Goal: Task Accomplishment & Management: Manage account settings

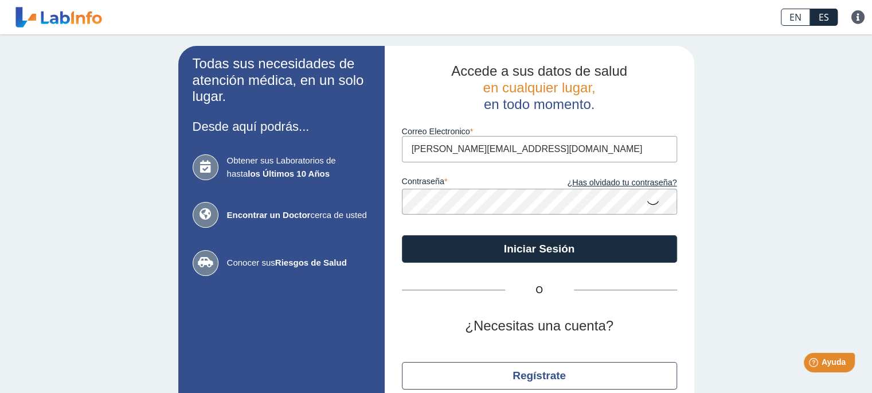
type input "[PERSON_NAME][EMAIL_ADDRESS][DOMAIN_NAME]"
click at [647, 201] on icon at bounding box center [653, 202] width 14 height 22
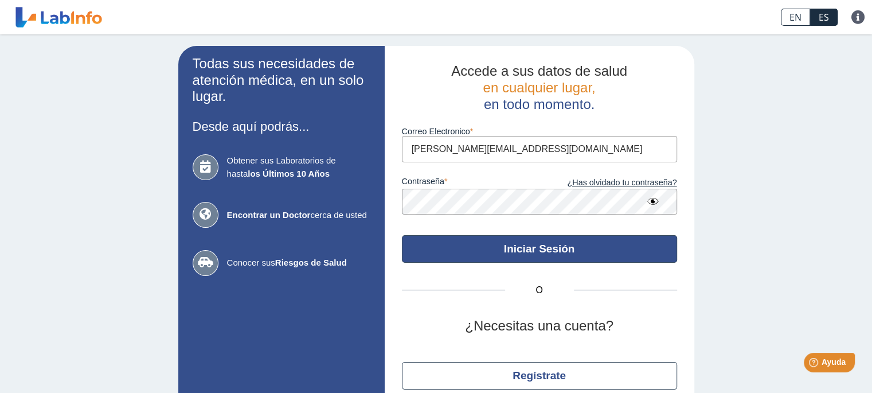
click at [520, 248] on button "Iniciar Sesión" at bounding box center [539, 249] width 275 height 28
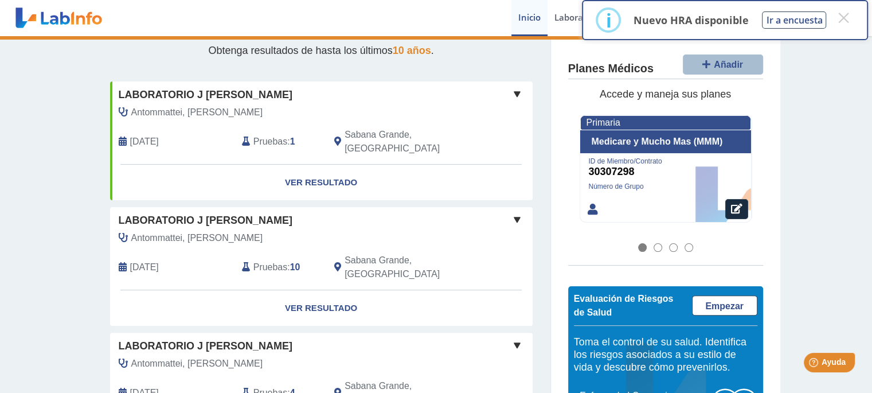
scroll to position [104, 0]
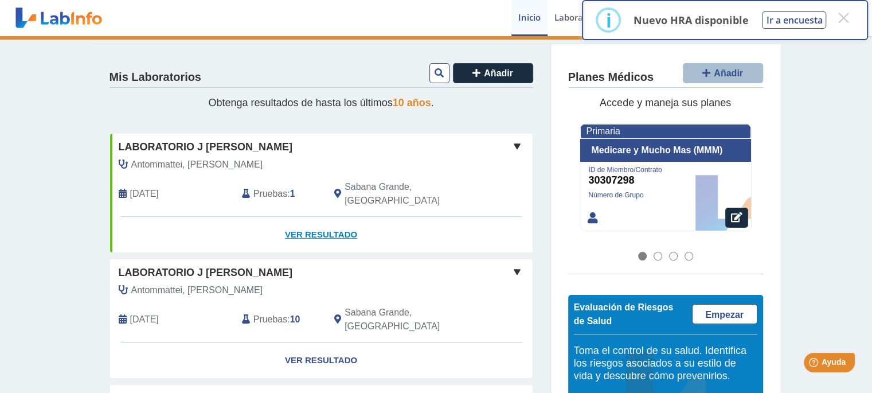
click at [318, 217] on link "Ver Resultado" at bounding box center [321, 235] width 422 height 36
click at [317, 217] on link "Ver Resultado" at bounding box center [321, 235] width 422 height 36
click at [514, 265] on span at bounding box center [517, 272] width 14 height 14
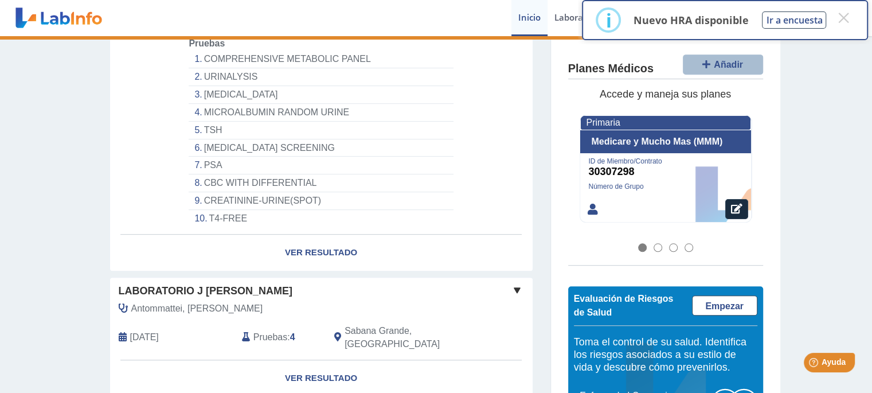
scroll to position [417, 0]
click at [311, 233] on link "Ver Resultado" at bounding box center [321, 251] width 422 height 36
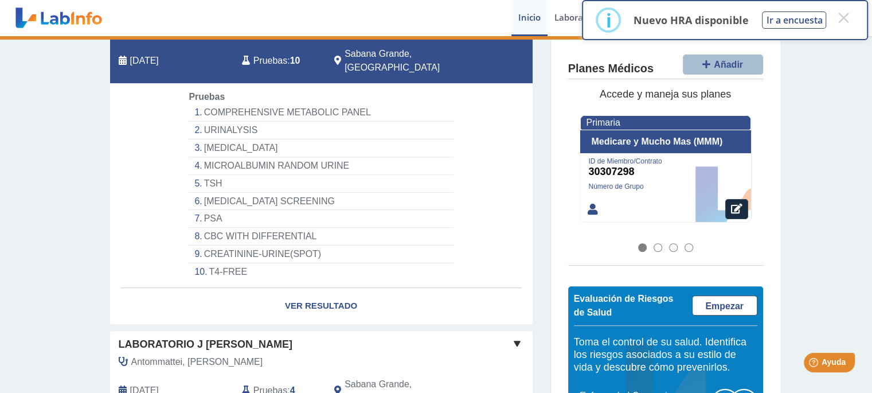
scroll to position [260, 0]
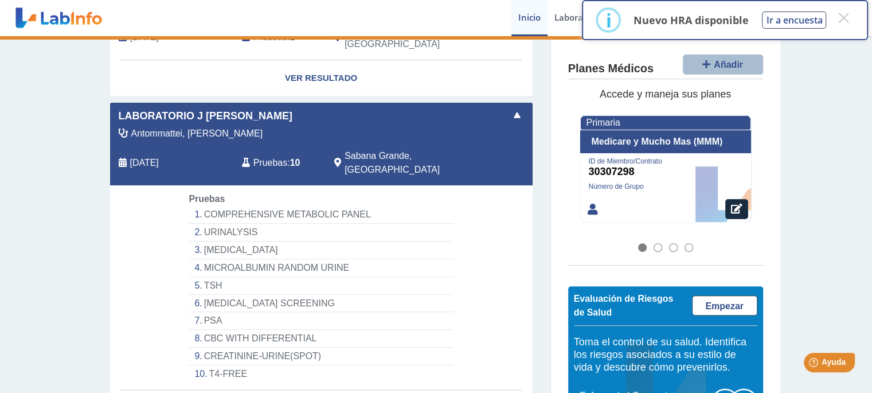
click at [232, 206] on li "COMPREHENSIVE METABOLIC PANEL" at bounding box center [321, 215] width 264 height 18
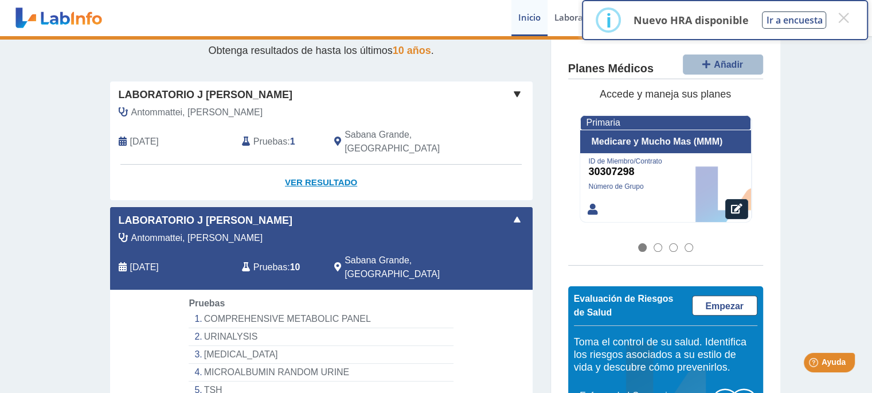
click at [314, 164] on link "Ver Resultado" at bounding box center [321, 182] width 422 height 36
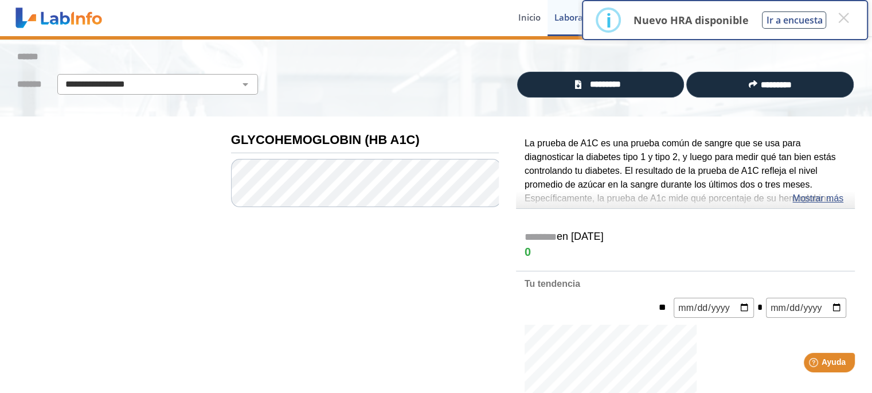
scroll to position [52, 0]
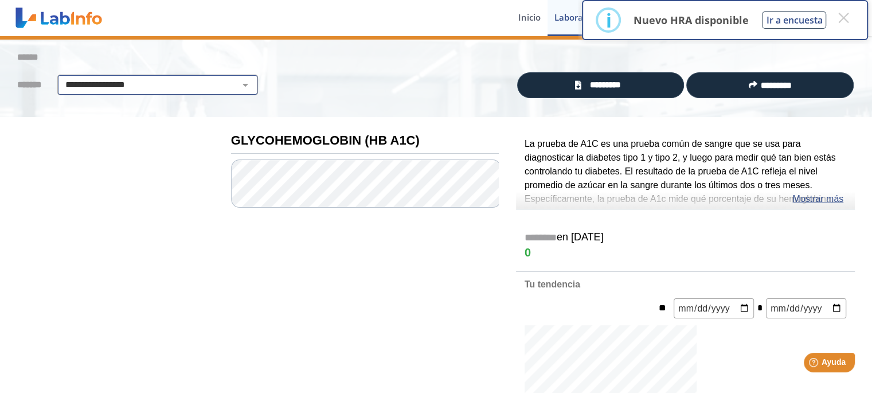
click at [235, 80] on select "**********" at bounding box center [158, 85] width 194 height 14
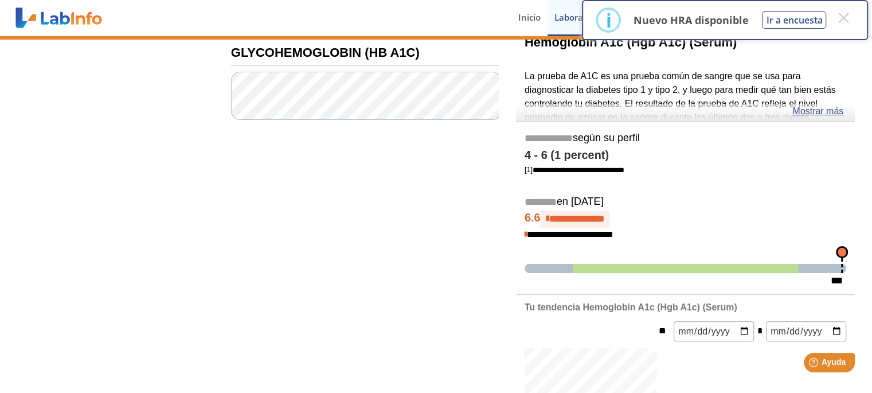
scroll to position [0, 0]
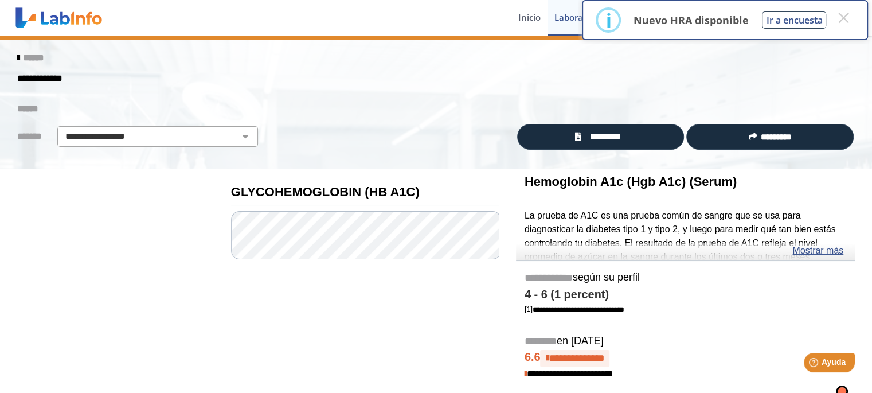
click at [18, 57] on link "******" at bounding box center [30, 57] width 26 height 9
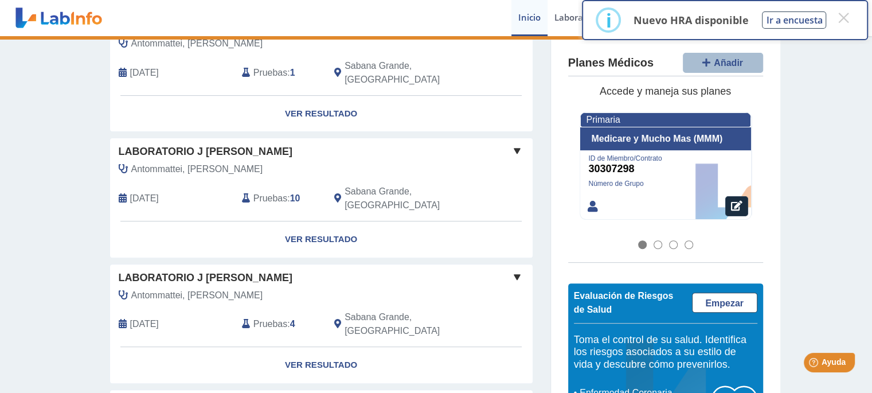
scroll to position [260, 0]
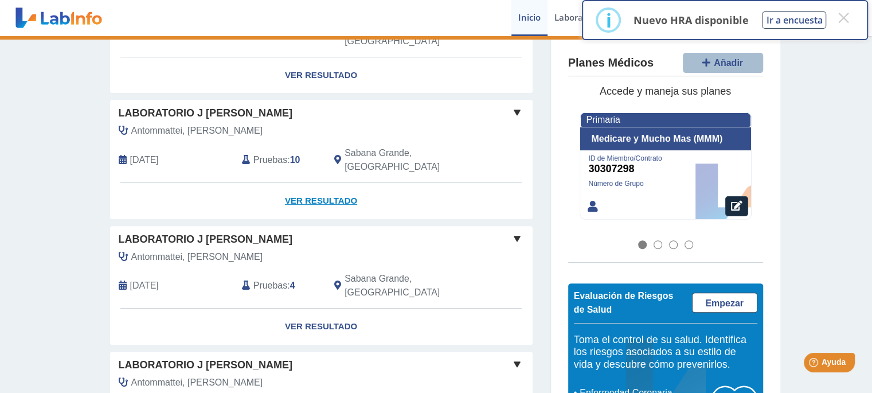
click at [312, 183] on link "Ver Resultado" at bounding box center [321, 201] width 422 height 36
click at [311, 183] on link "Ver Resultado" at bounding box center [321, 201] width 422 height 36
drag, startPoint x: 311, startPoint y: 169, endPoint x: 286, endPoint y: 186, distance: 29.7
click at [286, 186] on link "Ver Resultado" at bounding box center [321, 201] width 422 height 36
click at [293, 183] on link "Ver Resultado" at bounding box center [321, 201] width 422 height 36
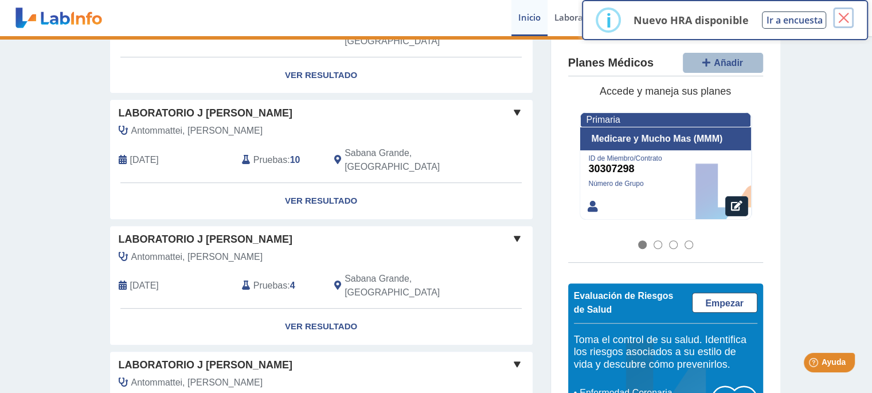
click at [847, 13] on button "×" at bounding box center [843, 17] width 21 height 21
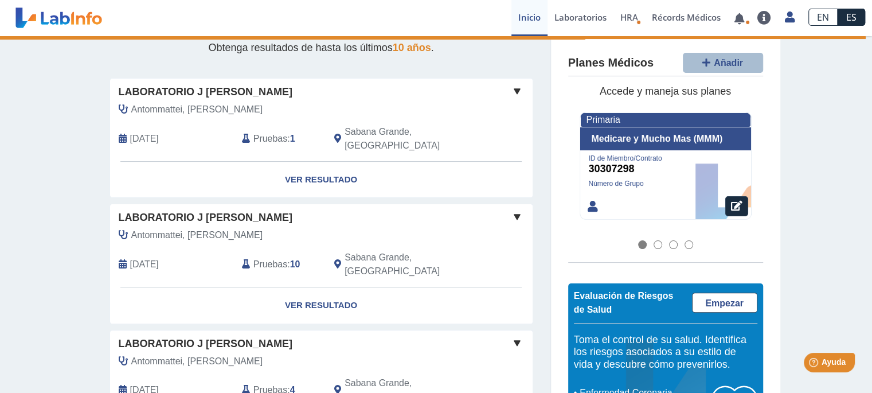
scroll to position [104, 0]
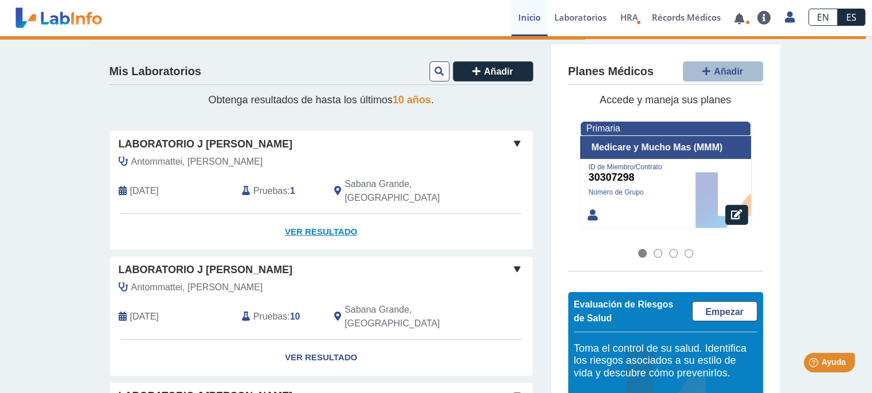
click at [312, 214] on link "Ver Resultado" at bounding box center [321, 232] width 422 height 36
click at [512, 140] on span at bounding box center [517, 143] width 14 height 14
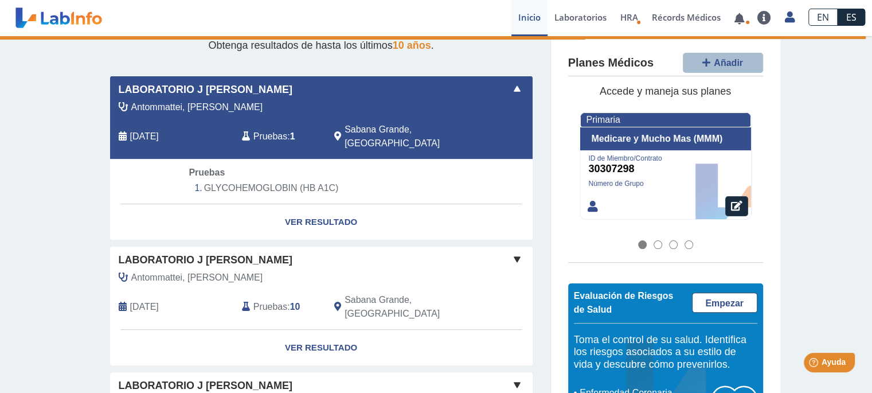
scroll to position [156, 0]
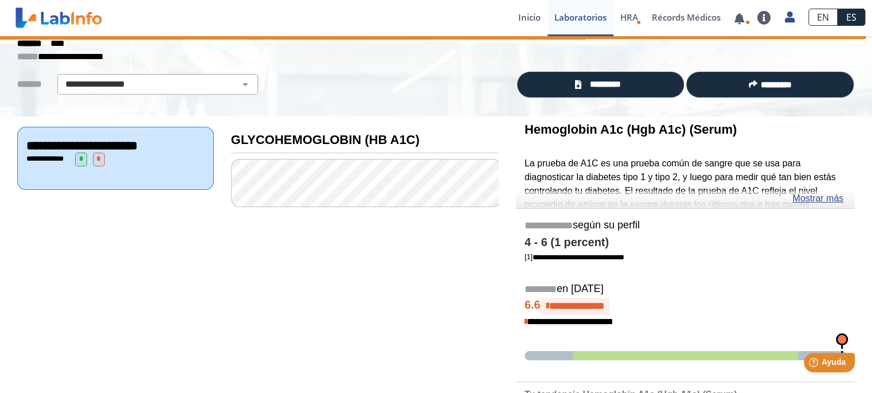
scroll to position [52, 0]
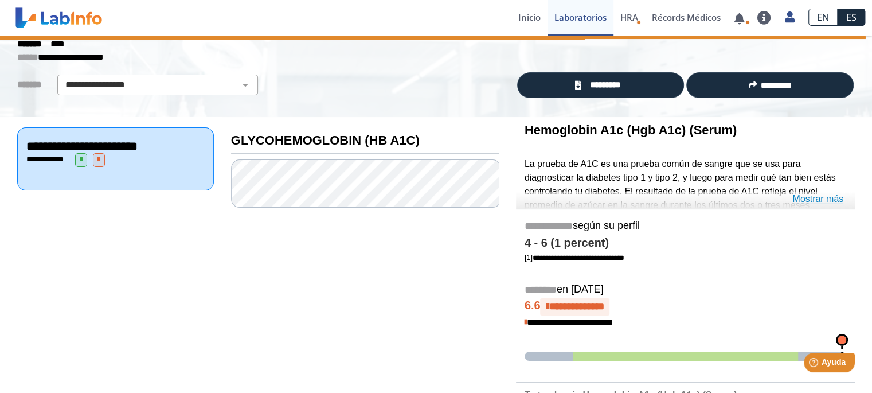
click at [814, 198] on link "Mostrar más" at bounding box center [817, 199] width 51 height 14
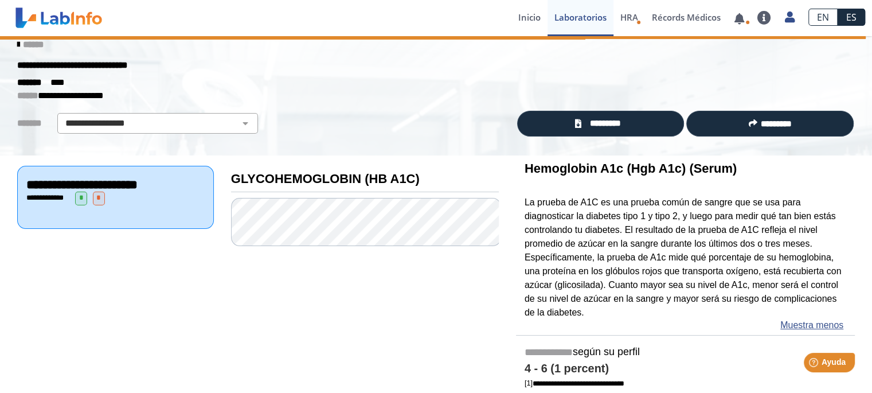
scroll to position [0, 0]
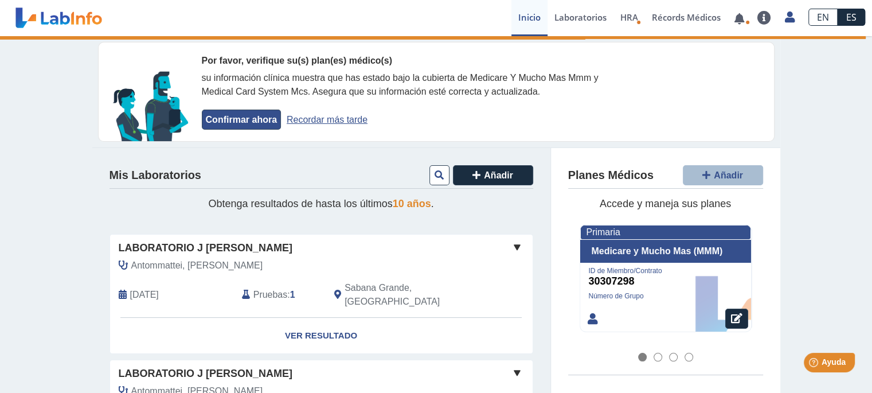
click at [230, 116] on button "Confirmar ahora" at bounding box center [241, 119] width 79 height 20
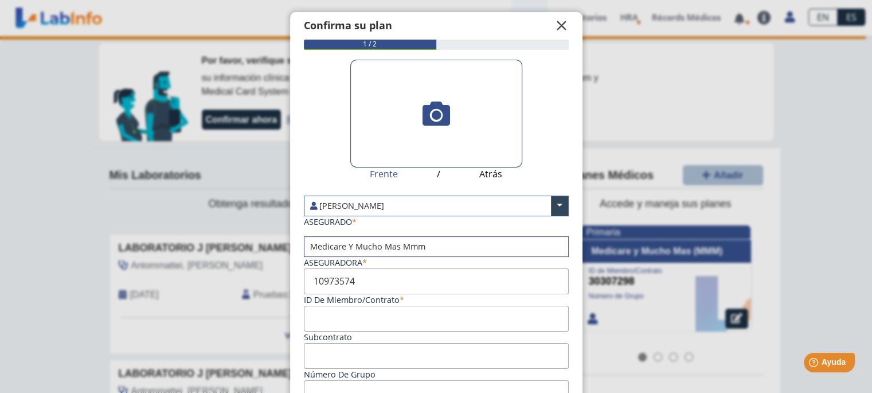
click at [555, 24] on span "" at bounding box center [562, 26] width 14 height 14
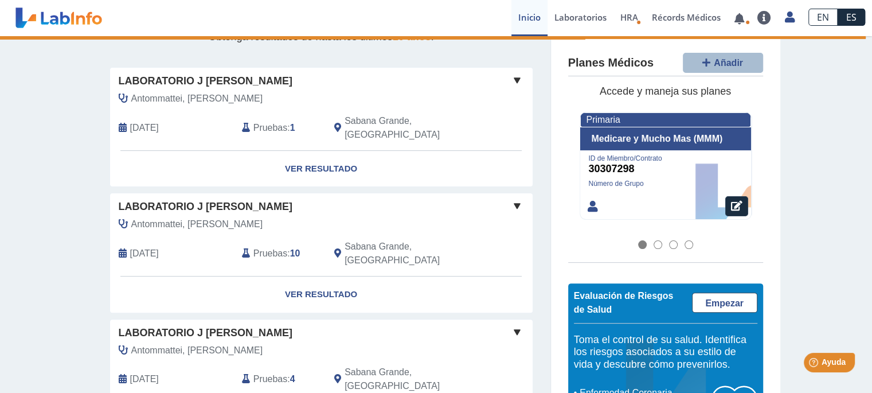
scroll to position [52, 0]
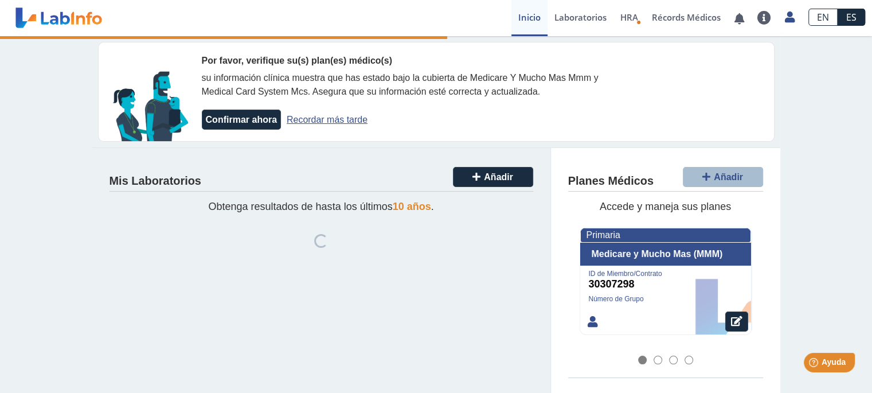
click at [653, 356] on div at bounding box center [657, 359] width 9 height 9
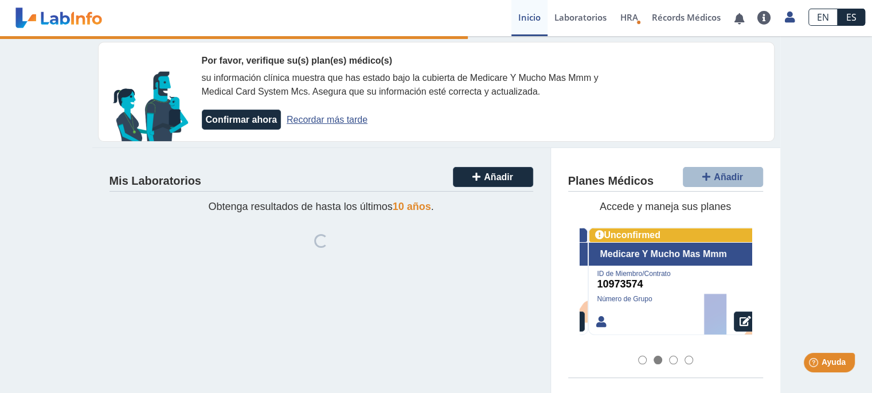
scroll to position [0, 171]
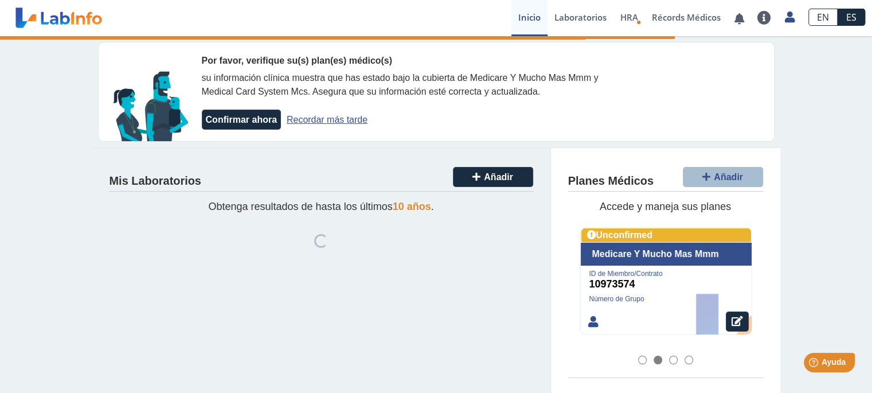
click at [659, 357] on div at bounding box center [665, 360] width 195 height 11
click at [669, 356] on div at bounding box center [673, 359] width 9 height 9
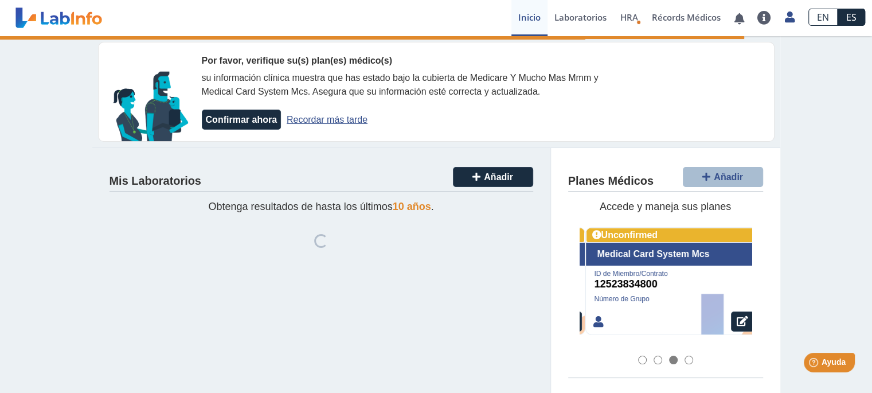
scroll to position [0, 343]
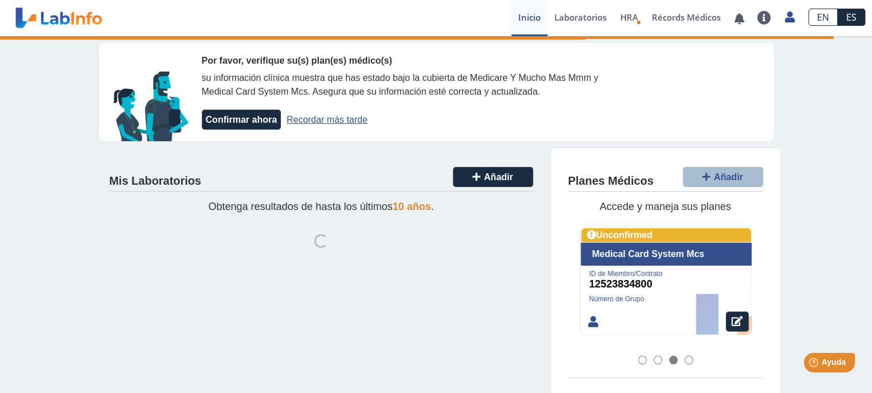
click at [678, 358] on div at bounding box center [665, 360] width 195 height 11
click at [684, 356] on div at bounding box center [688, 359] width 9 height 9
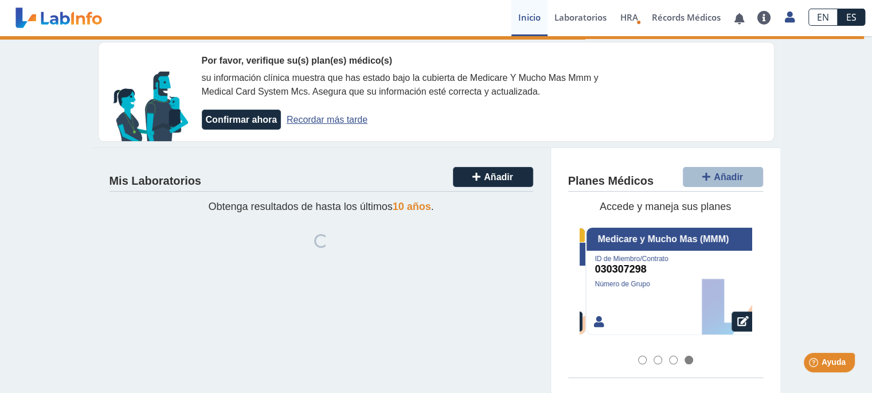
scroll to position [0, 516]
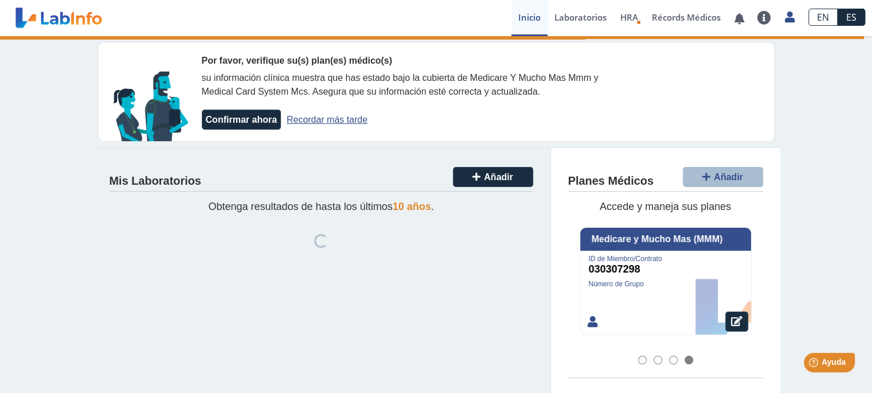
click at [638, 358] on div at bounding box center [642, 359] width 9 height 9
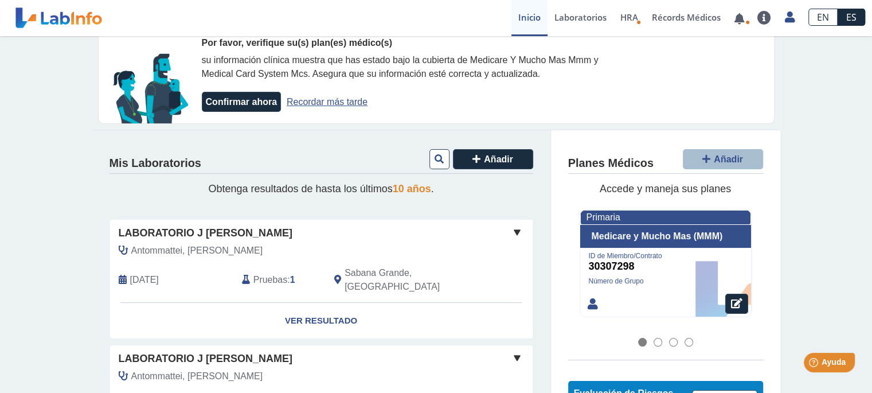
scroll to position [0, 0]
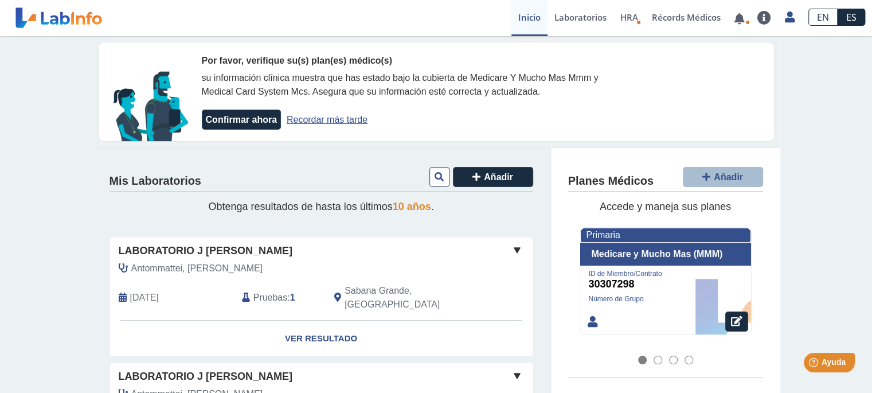
click at [274, 291] on span "Pruebas" at bounding box center [270, 298] width 34 height 14
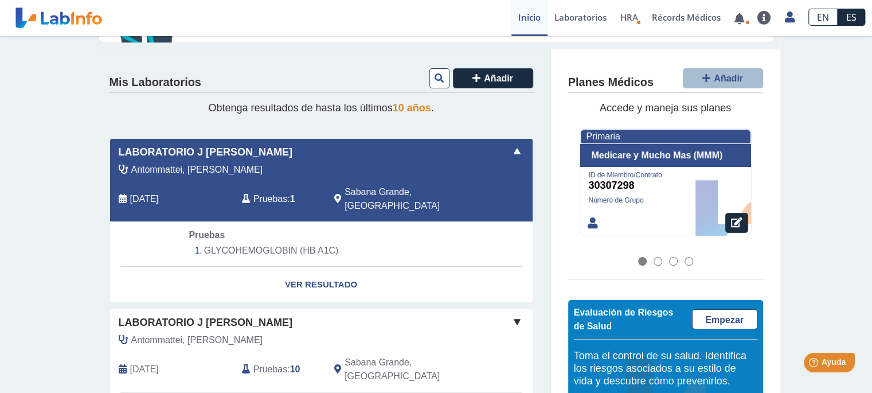
scroll to position [104, 0]
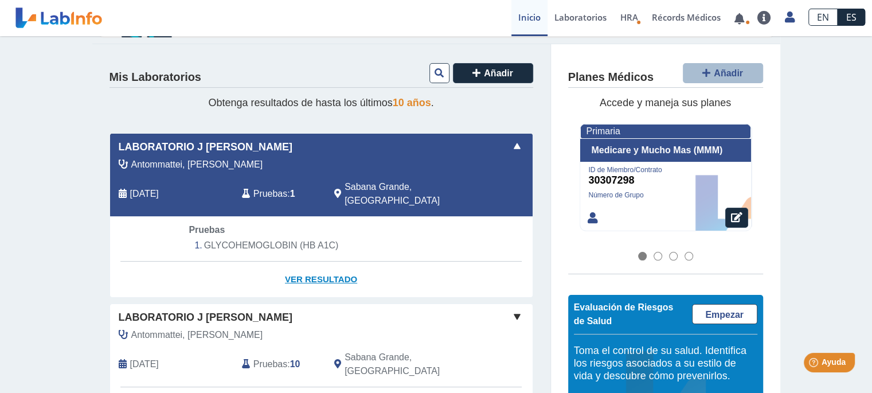
click at [316, 261] on link "Ver Resultado" at bounding box center [321, 279] width 422 height 36
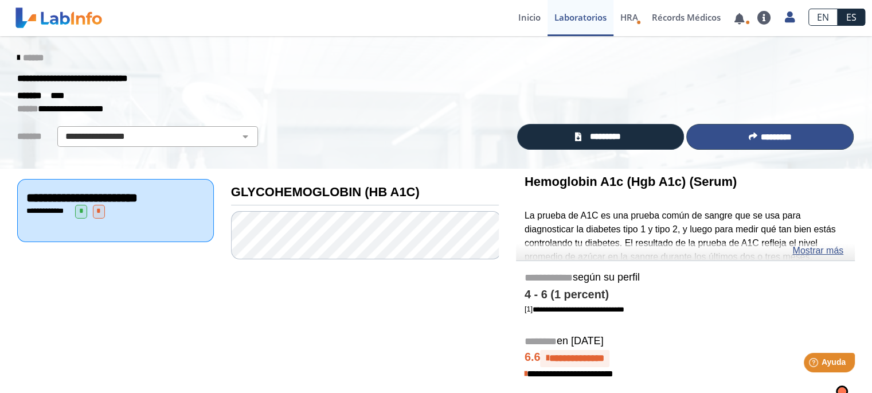
click at [761, 132] on span "*********" at bounding box center [776, 136] width 31 height 9
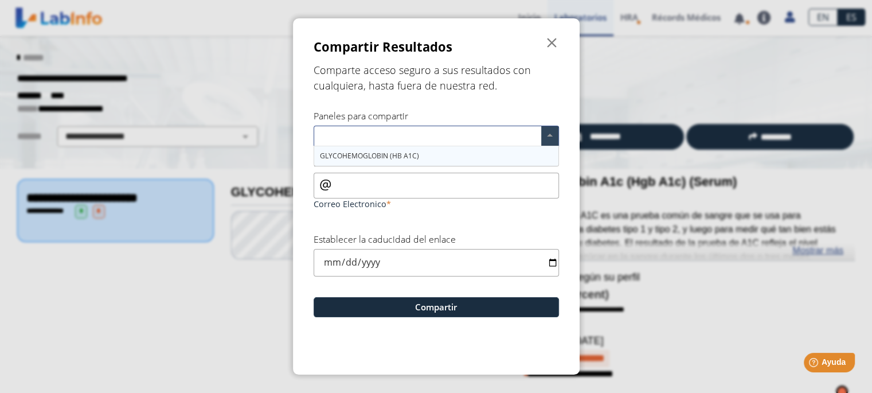
click at [548, 132] on span at bounding box center [549, 135] width 17 height 19
click at [393, 155] on span "GLYCOHEMOGLOBIN (HB A1C)" at bounding box center [369, 156] width 99 height 10
click at [550, 41] on span "" at bounding box center [552, 43] width 14 height 14
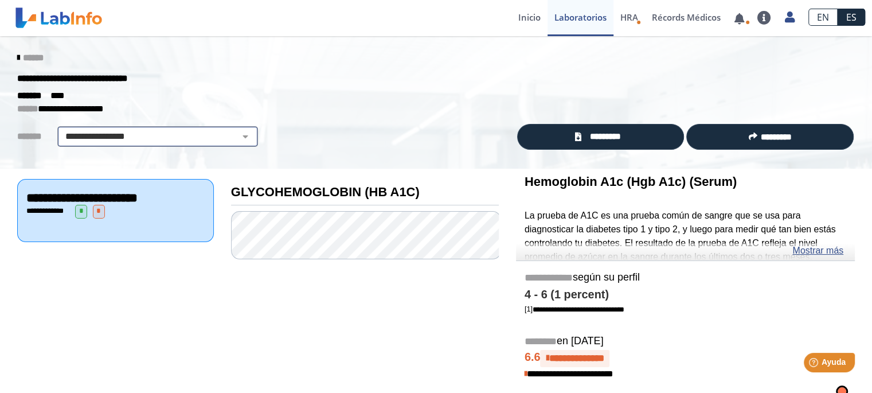
click at [237, 134] on select "**********" at bounding box center [158, 137] width 194 height 14
click at [61, 130] on select "**********" at bounding box center [158, 137] width 194 height 14
click at [681, 16] on link "Récords Médicos" at bounding box center [686, 18] width 83 height 36
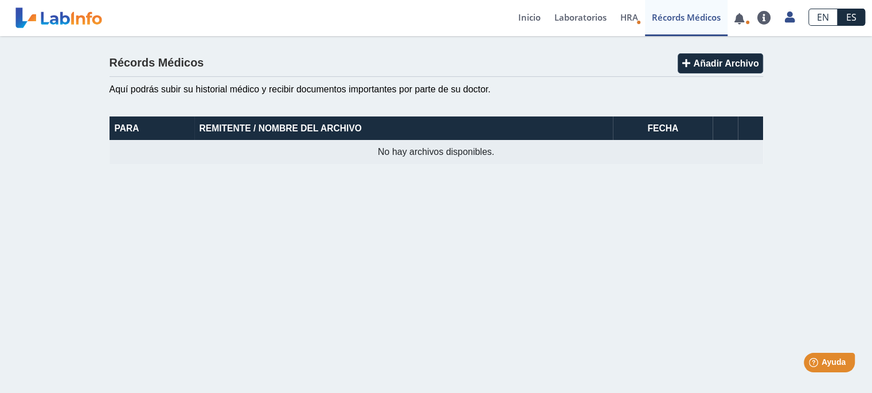
drag, startPoint x: 789, startPoint y: 19, endPoint x: 645, endPoint y: 52, distance: 146.8
click at [657, 52] on ion-app "Laboratorio J Clínico Rodriguez envió nuevos resultados de laboratorio Para Hec…" at bounding box center [436, 196] width 872 height 393
click at [581, 15] on link "Laboratorios" at bounding box center [580, 18] width 66 height 36
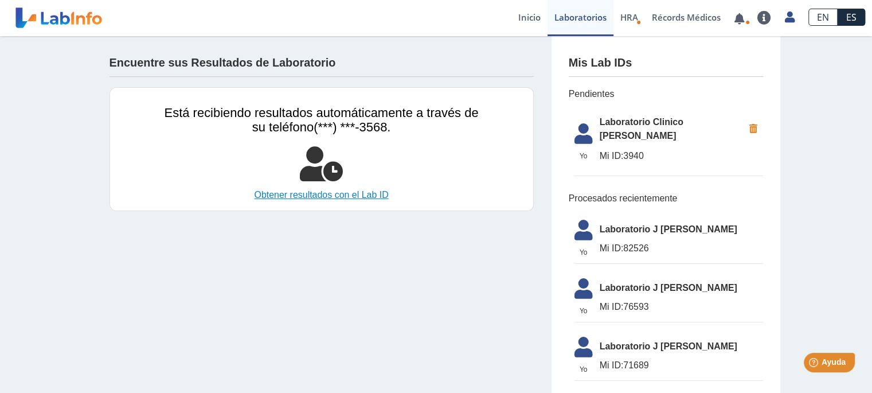
click at [314, 191] on link "Obtener resultados con el Lab ID" at bounding box center [321, 195] width 314 height 14
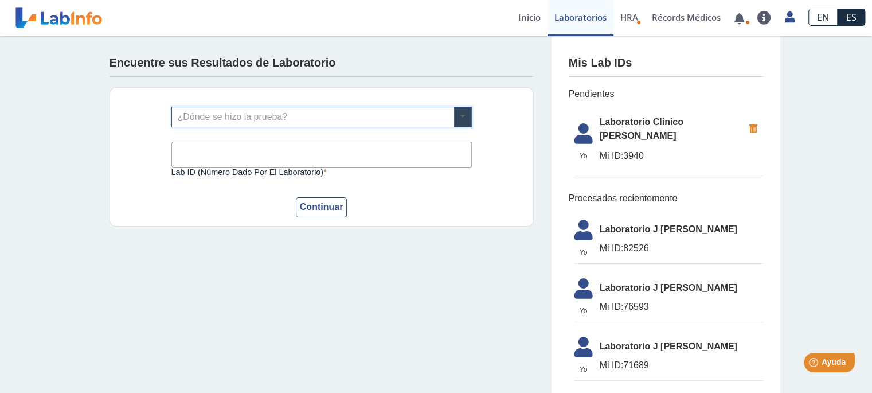
click at [455, 116] on span at bounding box center [462, 116] width 17 height 19
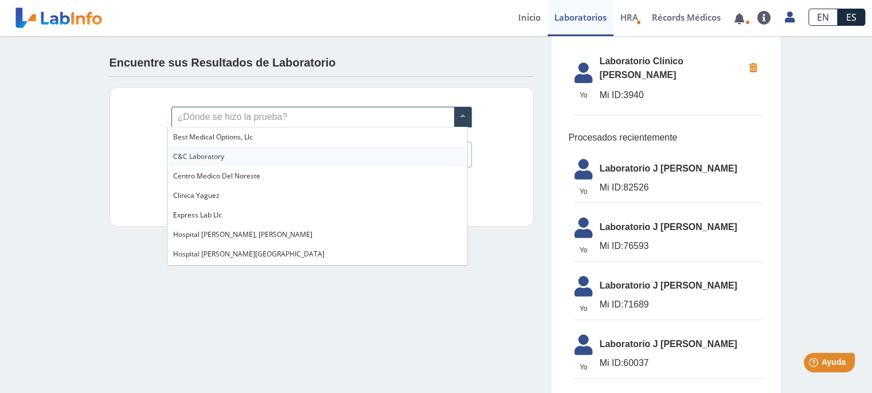
scroll to position [104, 0]
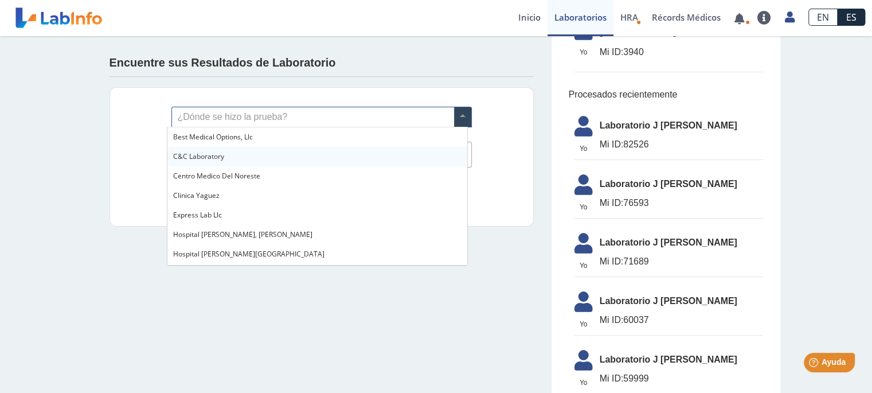
click at [470, 268] on app-lab-results-create "Encuentre sus Resultados de Laboratorio ¿Dónde se hizo la prueba? Lab ID (númer…" at bounding box center [436, 267] width 688 height 670
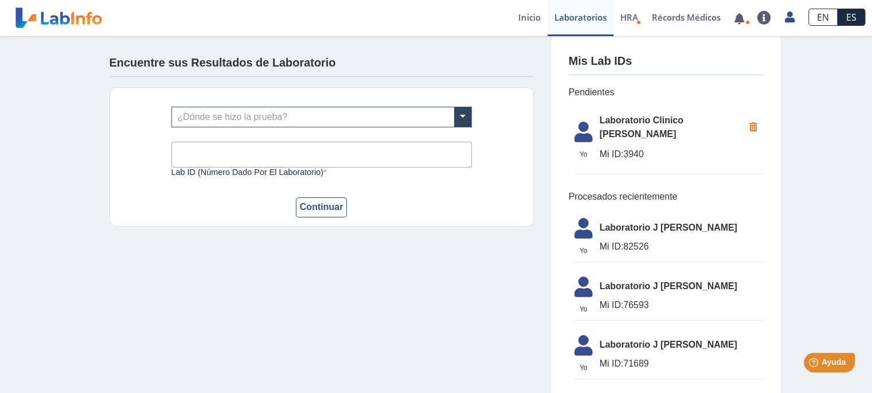
scroll to position [0, 0]
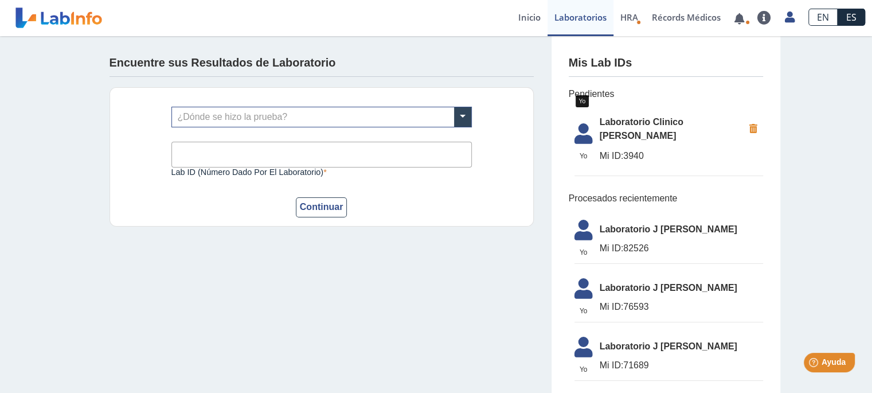
click at [577, 125] on icon at bounding box center [583, 137] width 32 height 28
click at [522, 17] on link "Inicio" at bounding box center [529, 18] width 36 height 36
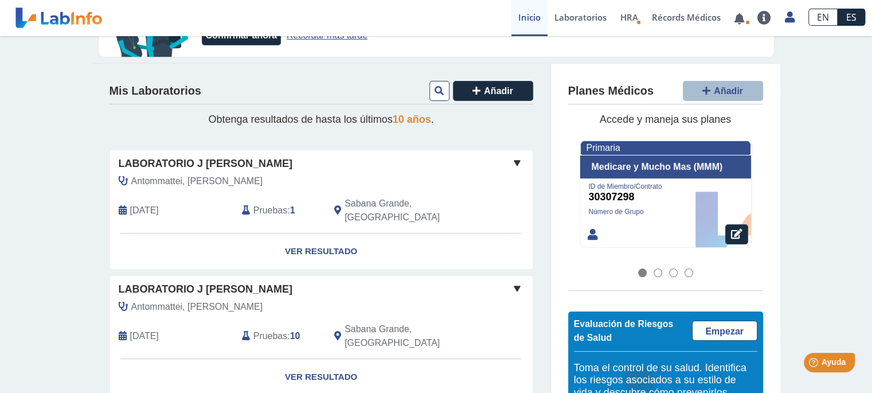
scroll to position [104, 0]
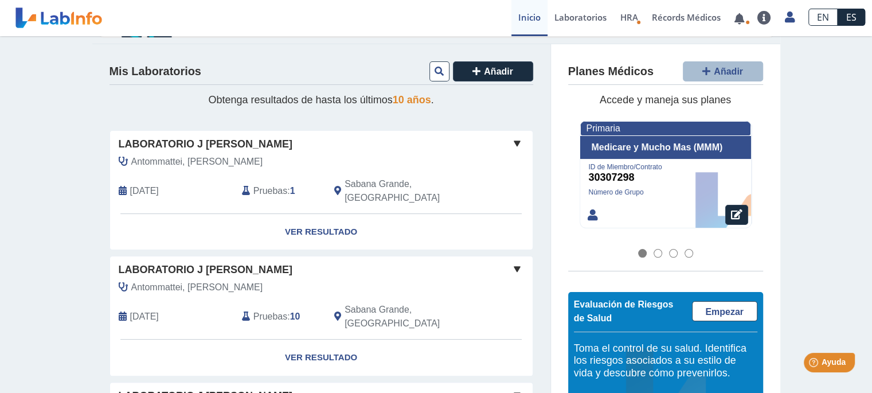
click at [512, 139] on span at bounding box center [517, 143] width 14 height 14
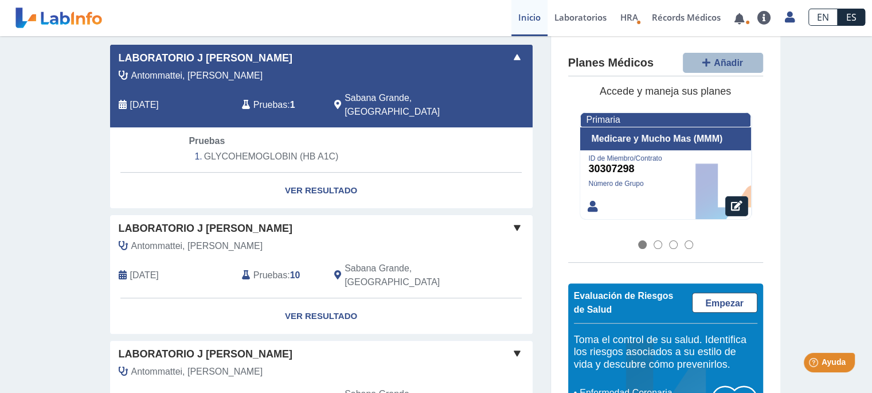
scroll to position [208, 0]
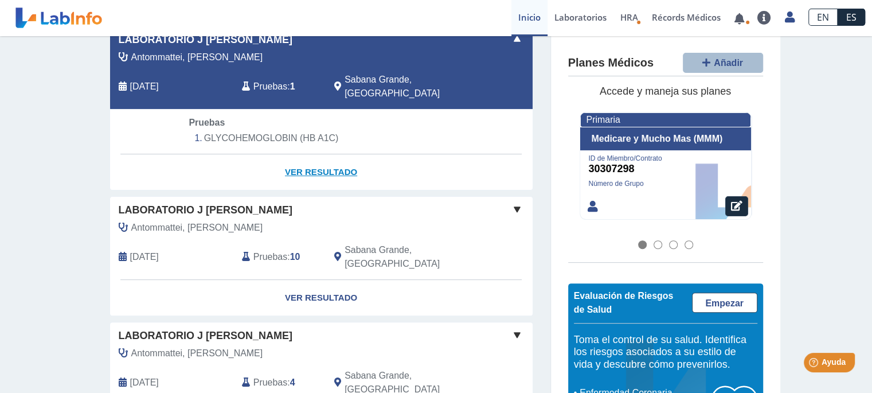
click at [302, 154] on link "Ver Resultado" at bounding box center [321, 172] width 422 height 36
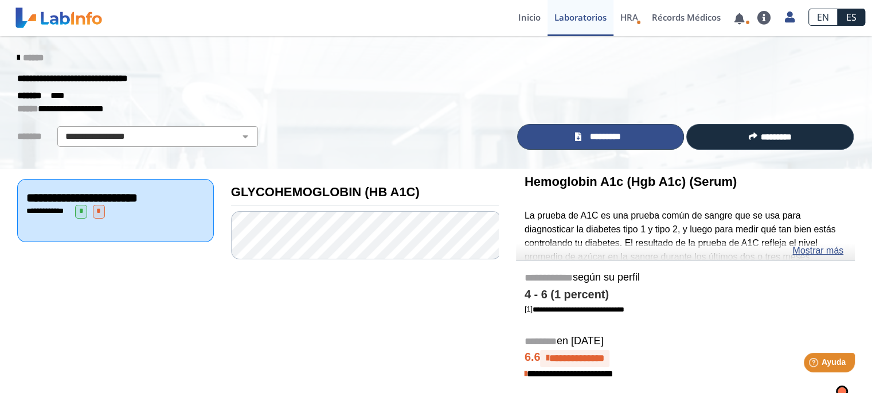
click at [595, 132] on span "*********" at bounding box center [605, 136] width 42 height 13
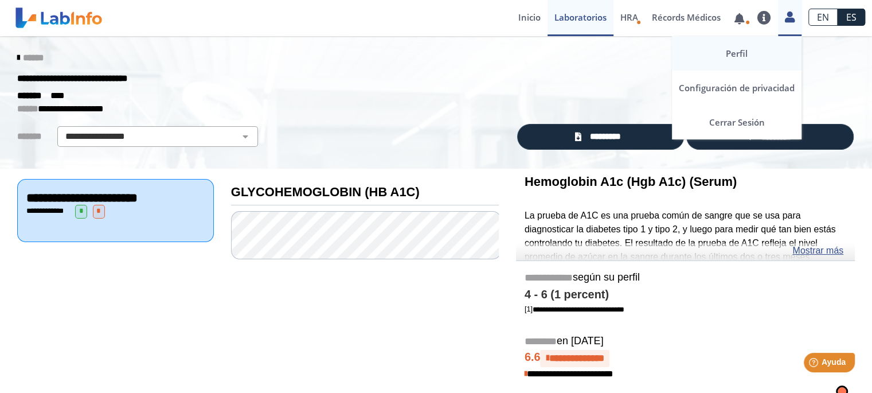
click at [740, 52] on link "Perfil" at bounding box center [737, 53] width 130 height 34
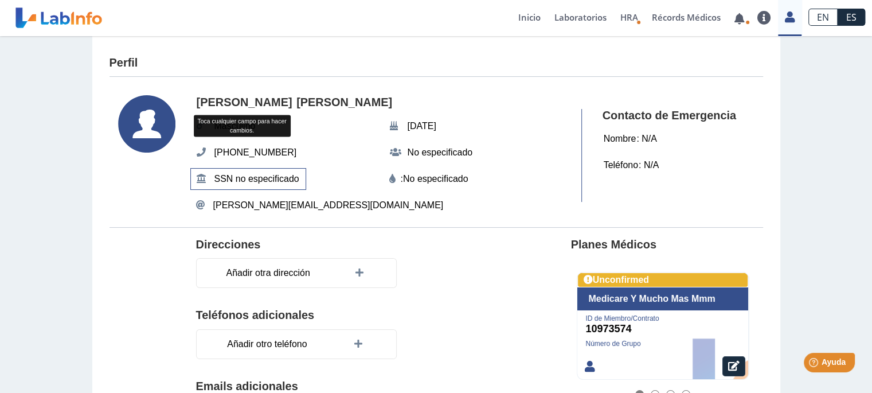
click at [284, 175] on span "SSN no especificado" at bounding box center [257, 179] width 92 height 21
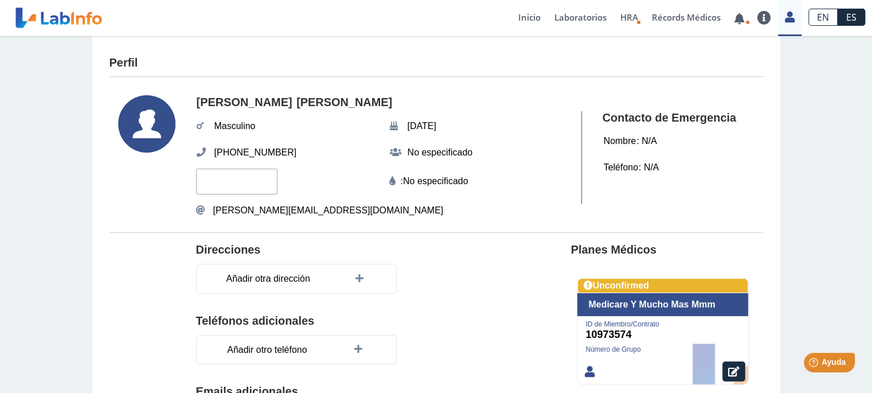
click at [222, 183] on input "text" at bounding box center [236, 182] width 81 height 26
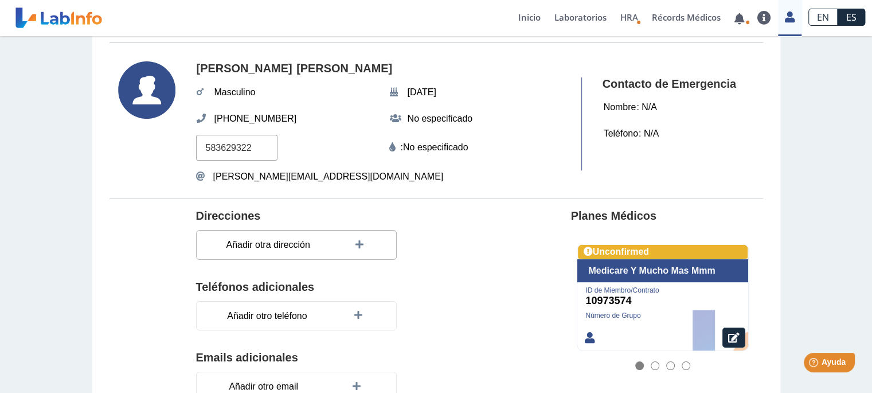
scroll to position [52, 0]
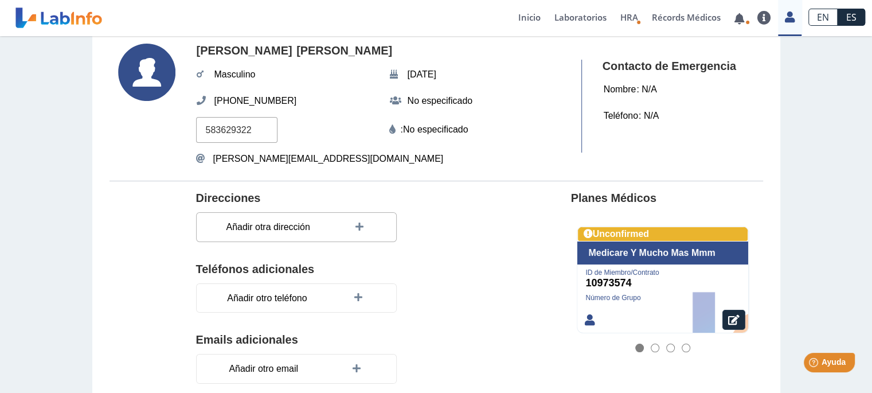
type input "583629322"
click at [355, 223] on icon at bounding box center [360, 226] width 11 height 9
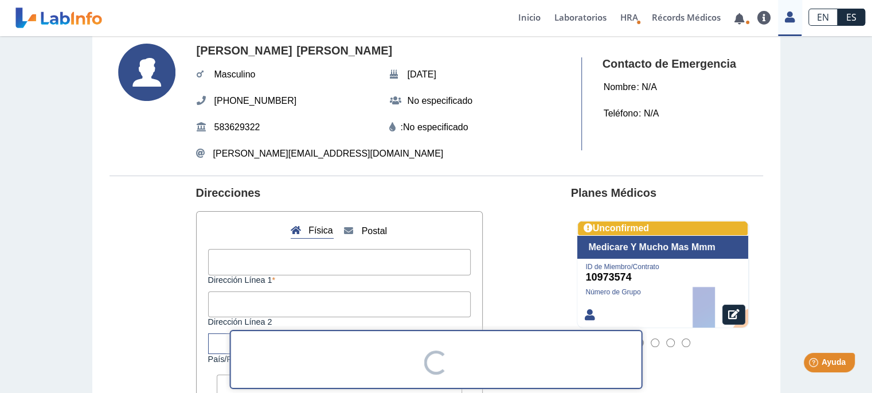
click at [221, 264] on input "Dirección Línea 1" at bounding box center [339, 262] width 262 height 26
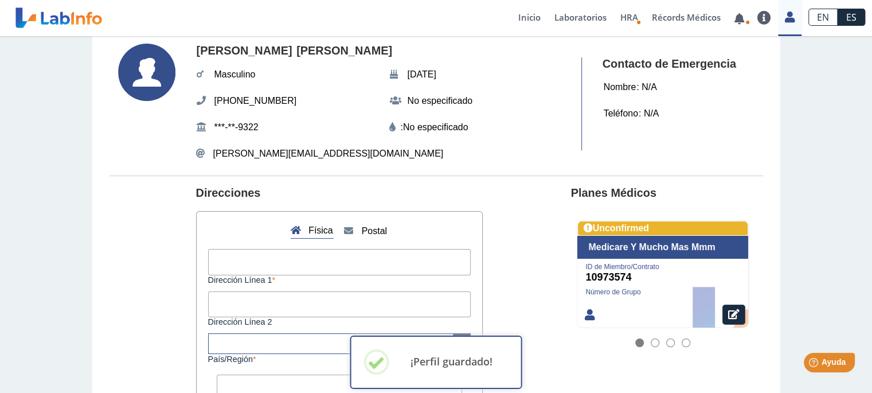
type input "Hacienda Camino Real #6"
type input "P.O. Box 765"
type input "00637"
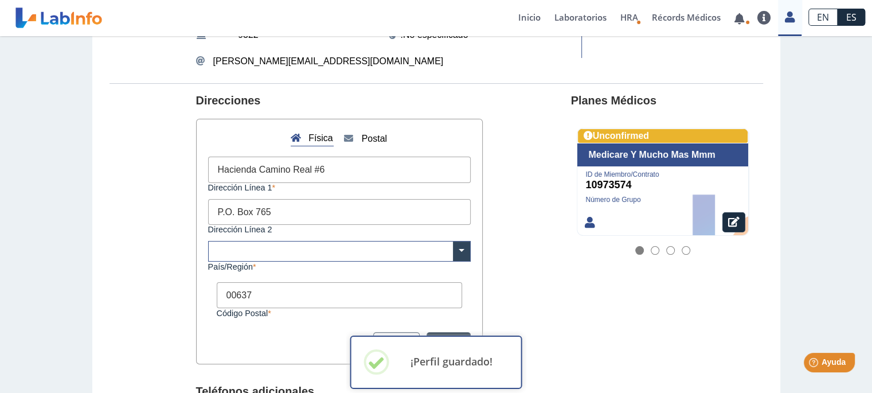
scroll to position [156, 0]
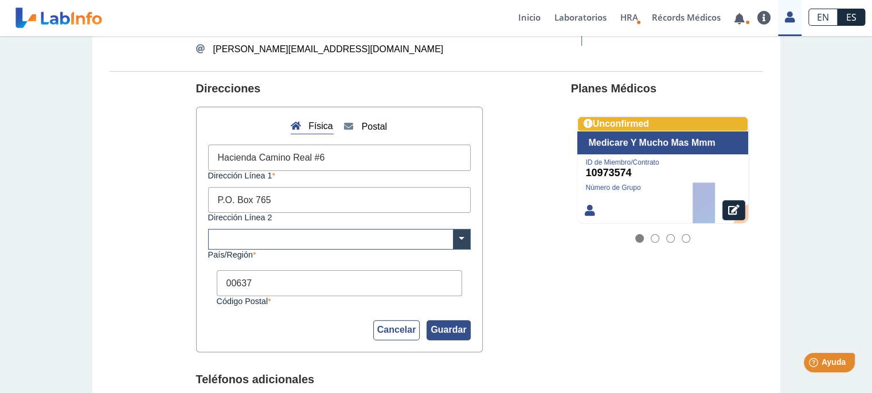
drag, startPoint x: 445, startPoint y: 327, endPoint x: 410, endPoint y: 313, distance: 37.3
click at [430, 315] on div "Física Postal Hacienda Camino Real #6 Dirección Línea 1 P.O. Box 765 Dirección …" at bounding box center [339, 229] width 287 height 245
click at [454, 237] on span at bounding box center [461, 238] width 17 height 19
type input "Puerto Rico"
click at [242, 239] on input "Puerto Rico" at bounding box center [339, 238] width 261 height 19
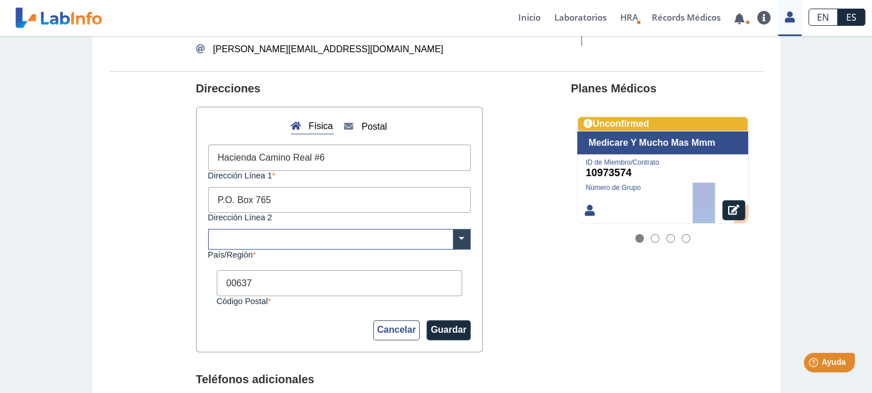
click at [530, 300] on section "Direcciones Física Postal Hacienda Camino Real #6 Dirección Línea 1 P.O. Box 76…" at bounding box center [435, 298] width 653 height 454
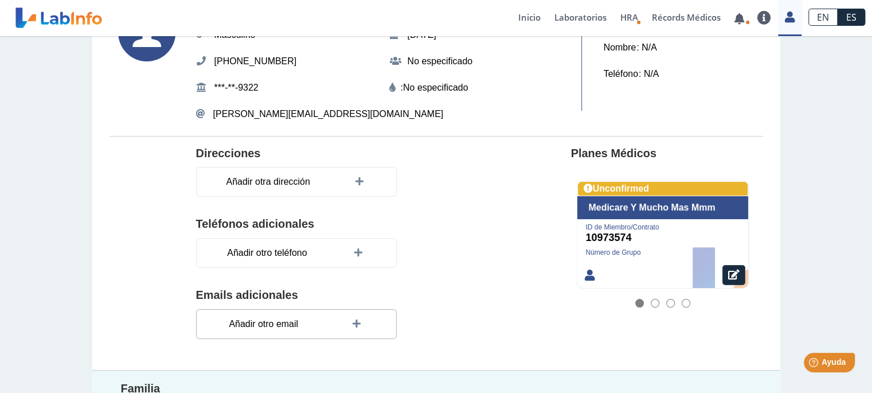
scroll to position [39, 0]
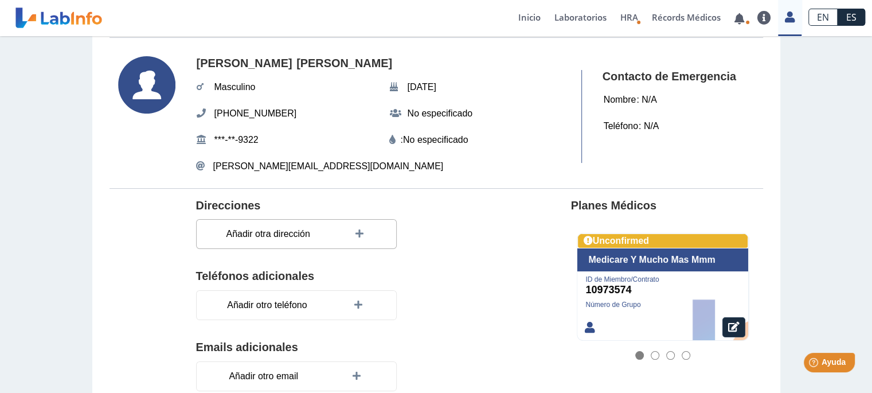
click at [358, 229] on icon at bounding box center [360, 233] width 11 height 9
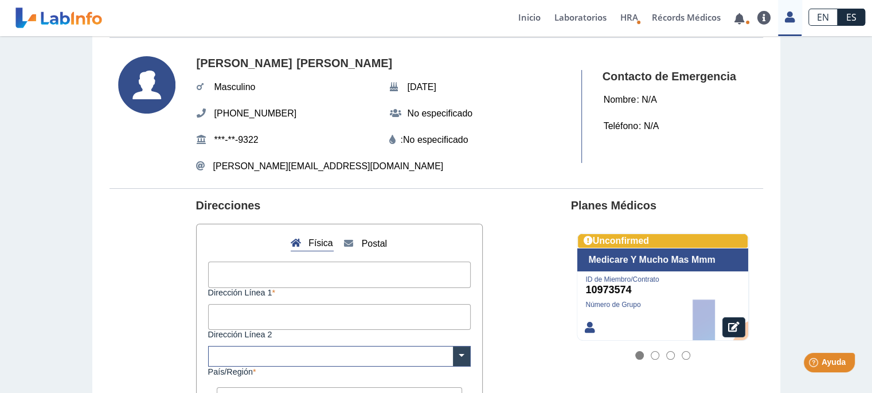
click at [244, 273] on input "Dirección Línea 1" at bounding box center [339, 274] width 262 height 26
type input "Hacienda Camino Real #6"
type input "P.O. Box 765"
type input "00637"
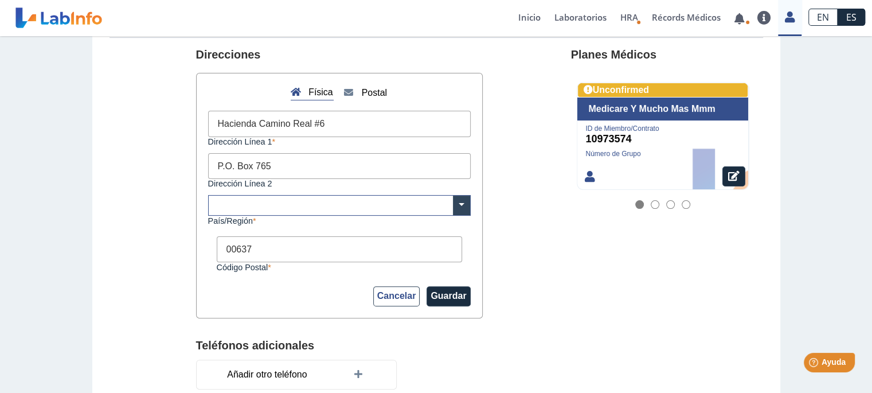
scroll to position [195, 0]
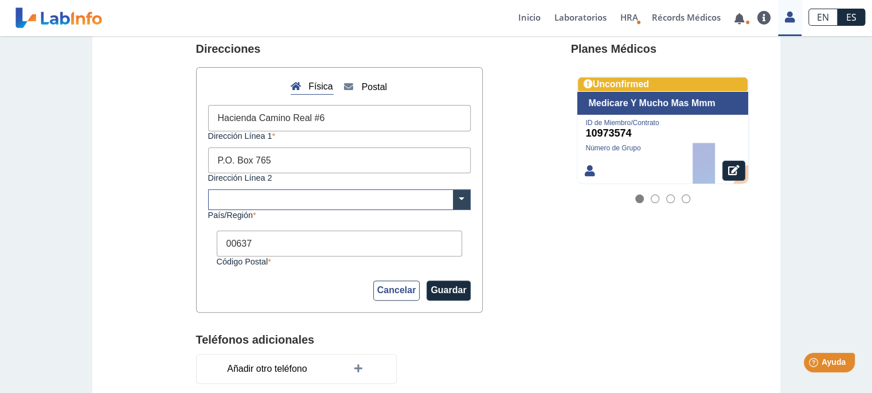
click at [215, 196] on input "text" at bounding box center [339, 199] width 261 height 19
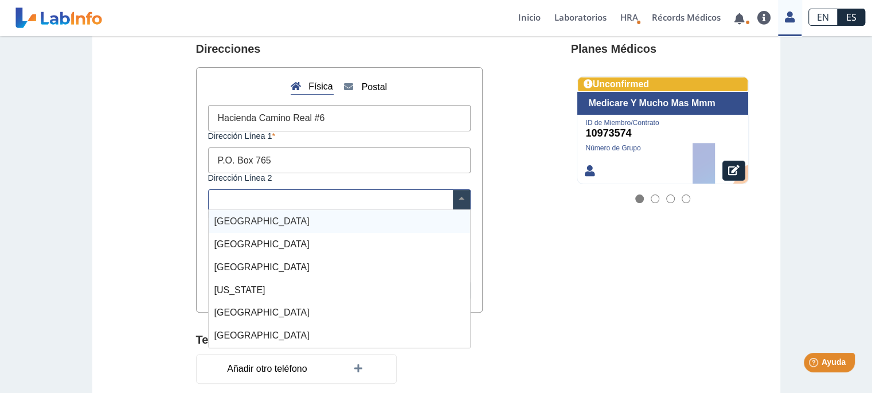
click at [156, 225] on div at bounding box center [157, 258] width 78 height 433
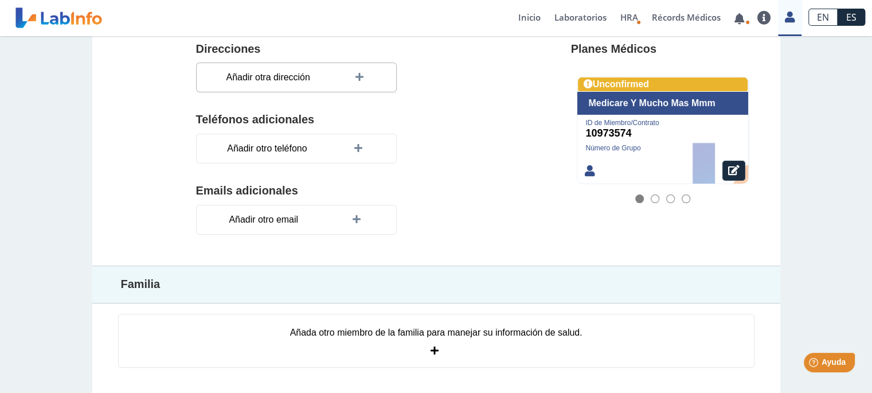
click at [355, 73] on icon at bounding box center [360, 77] width 11 height 9
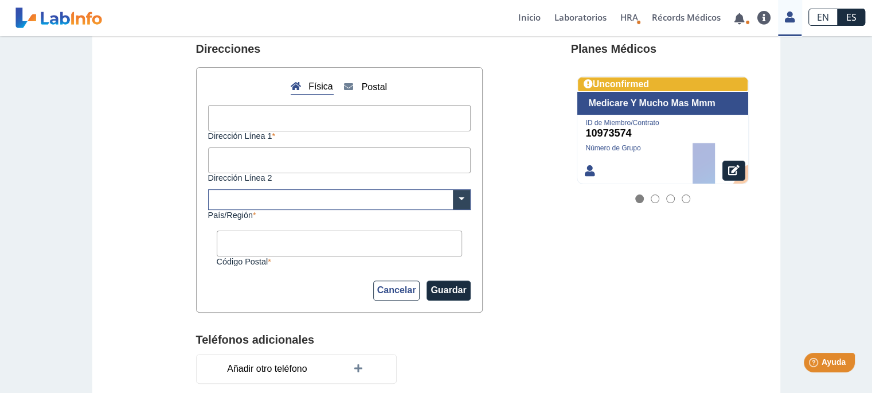
click at [226, 115] on input "Dirección Línea 1" at bounding box center [339, 118] width 262 height 26
type input "Hacienda Camino Real #6"
type input "P.O. Box 765"
type input "00637"
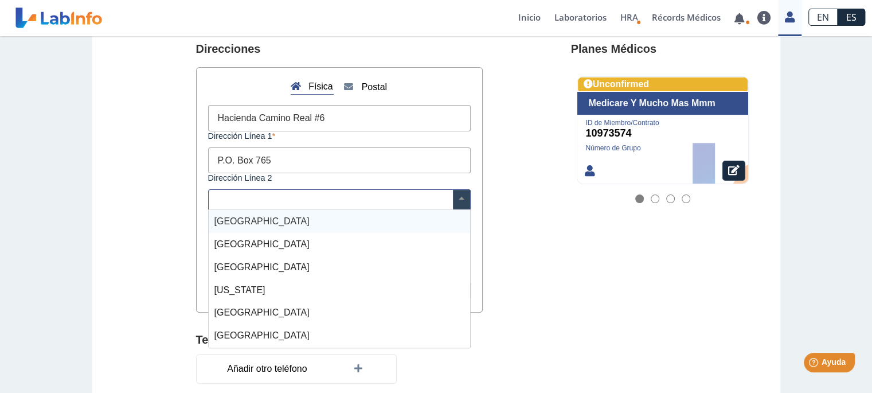
click at [226, 201] on input "text" at bounding box center [339, 199] width 261 height 19
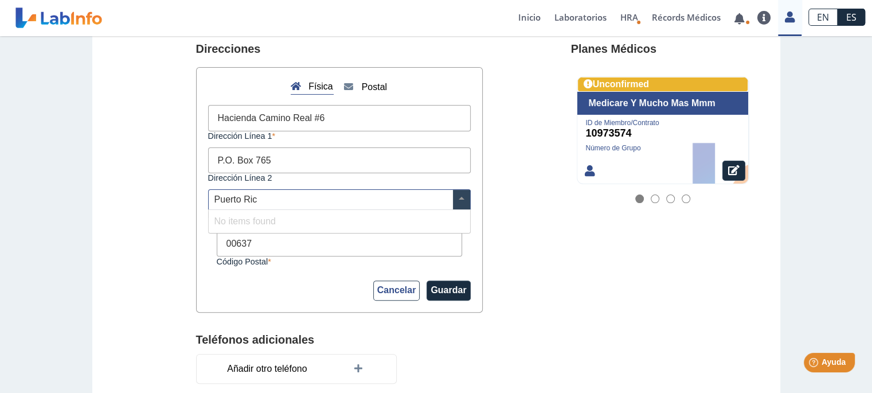
type input "Puerto Rico"
click at [273, 196] on input "Puerto Rico" at bounding box center [339, 199] width 261 height 19
click at [280, 246] on input "00637" at bounding box center [339, 243] width 245 height 26
click at [459, 201] on span at bounding box center [461, 199] width 17 height 19
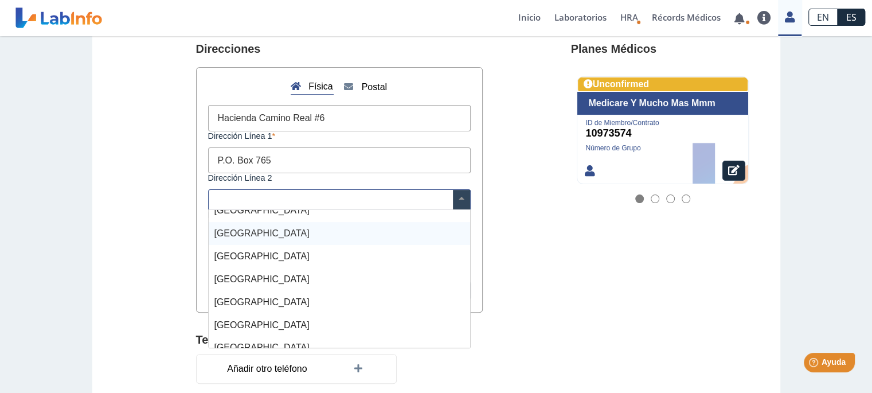
scroll to position [4376, 0]
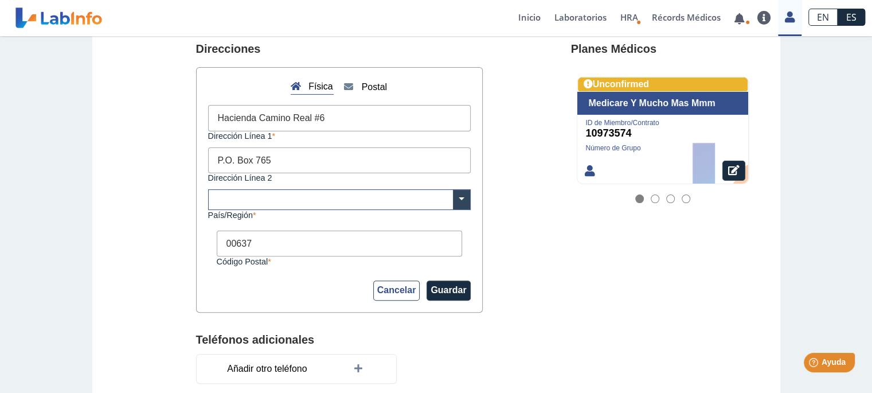
click at [506, 269] on section "Direcciones Física Postal Hacienda Camino Real #6 Dirección Línea 1 P.O. Box 76…" at bounding box center [435, 259] width 653 height 454
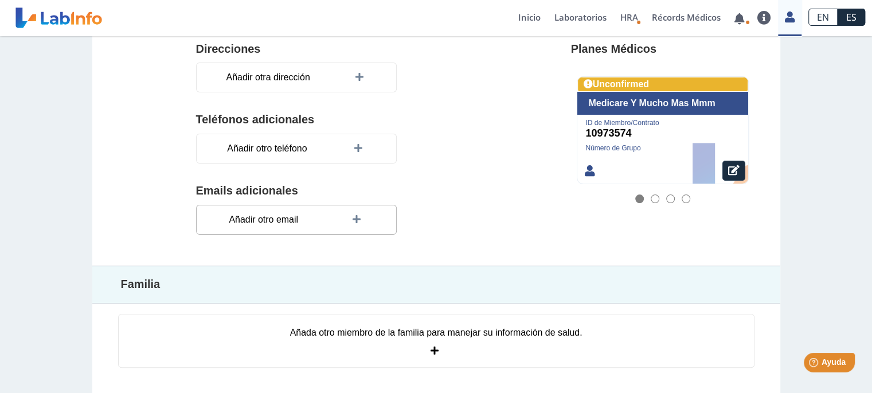
click at [352, 218] on icon at bounding box center [357, 219] width 11 height 9
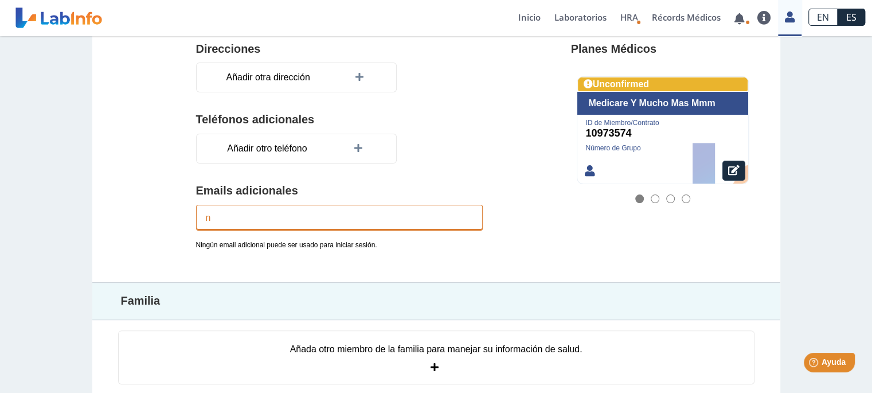
type input "nazario.hector@gmail.com"
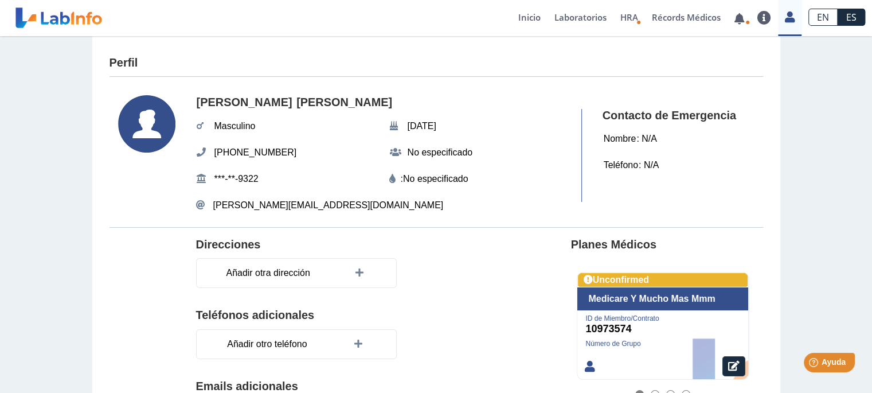
scroll to position [0, 0]
click at [393, 148] on icon at bounding box center [395, 152] width 11 height 9
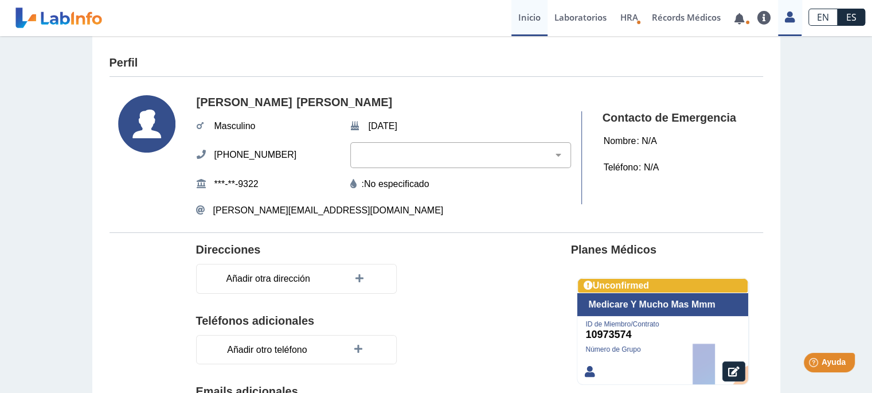
click at [526, 18] on link "Inicio" at bounding box center [529, 18] width 36 height 36
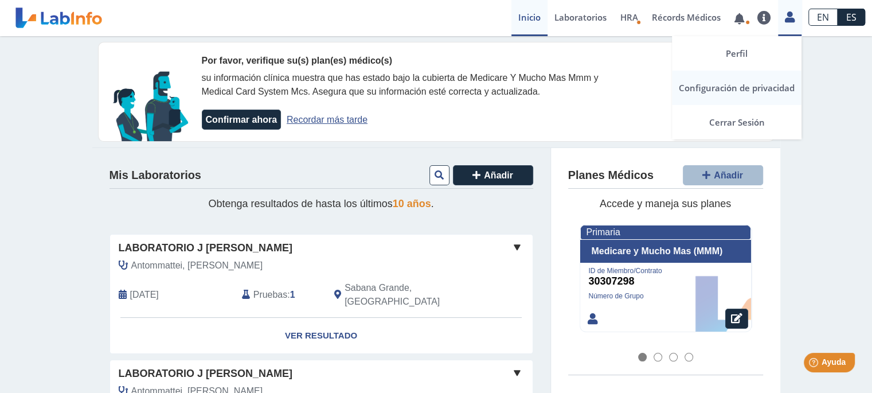
click at [767, 84] on link "Configuración de privacidad" at bounding box center [737, 87] width 130 height 34
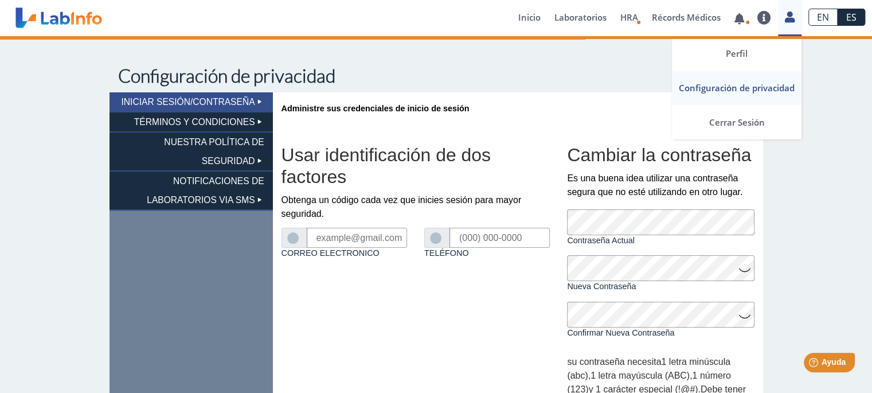
type input "[PERSON_NAME][EMAIL_ADDRESS][DOMAIN_NAME]"
type input "(787) 543-3568"
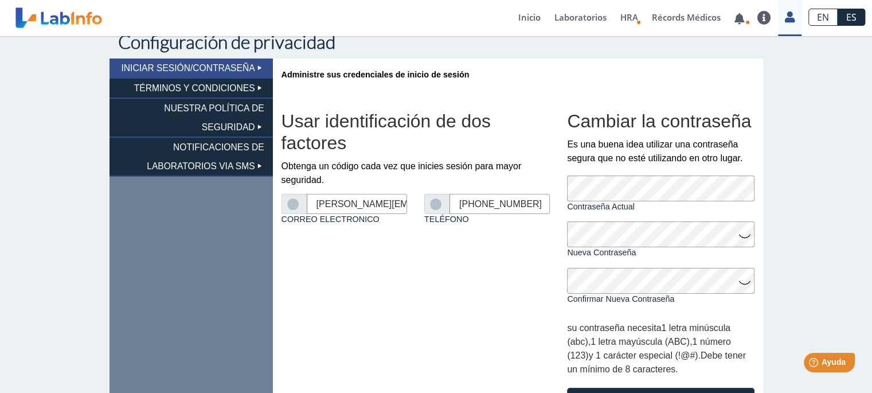
scroll to position [52, 0]
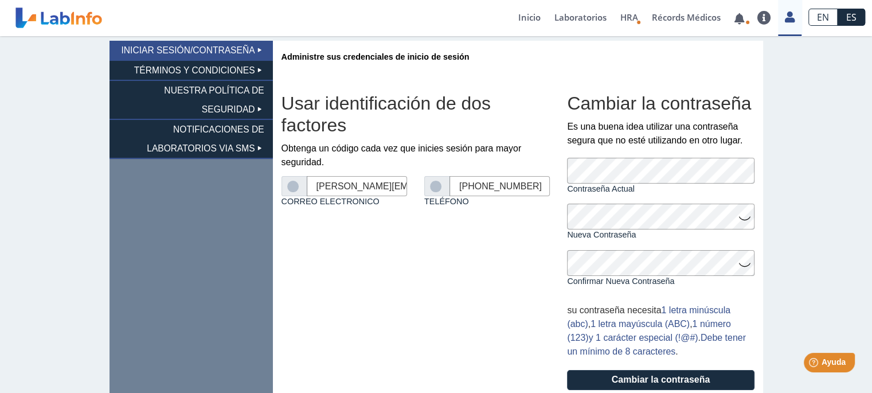
click at [740, 221] on icon at bounding box center [745, 217] width 14 height 22
click at [743, 266] on icon at bounding box center [745, 264] width 14 height 22
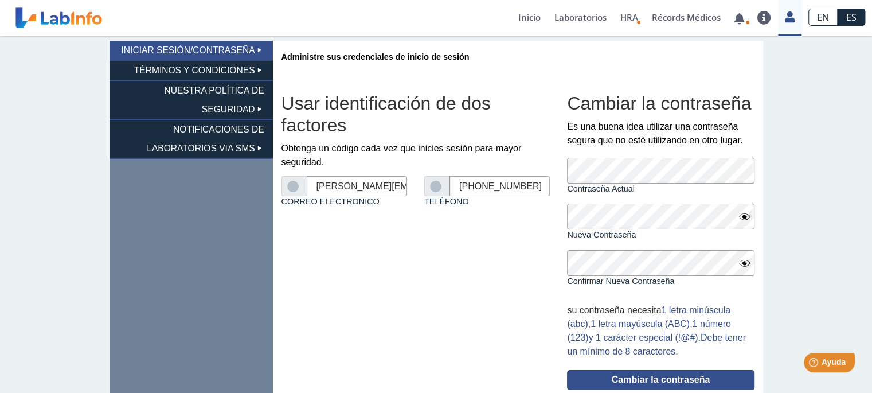
click at [654, 377] on button "Cambiar la contraseña" at bounding box center [660, 380] width 187 height 20
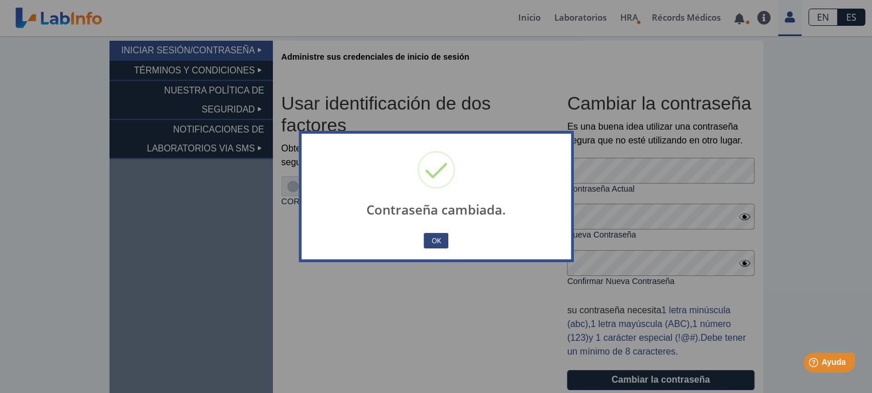
click at [436, 236] on button "OK" at bounding box center [436, 240] width 24 height 15
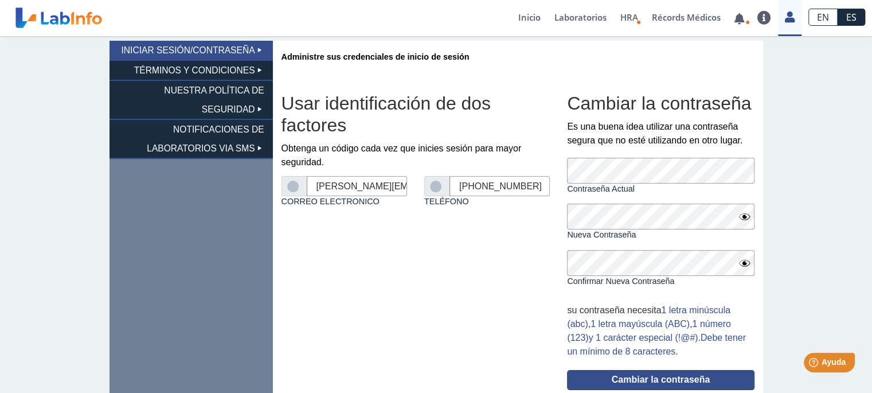
click at [567, 370] on button "Cambiar la contraseña" at bounding box center [660, 380] width 187 height 20
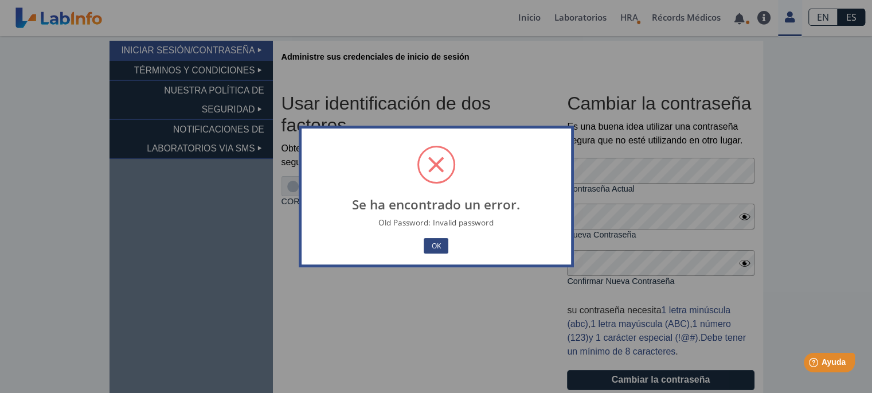
click at [434, 248] on button "OK" at bounding box center [436, 245] width 24 height 15
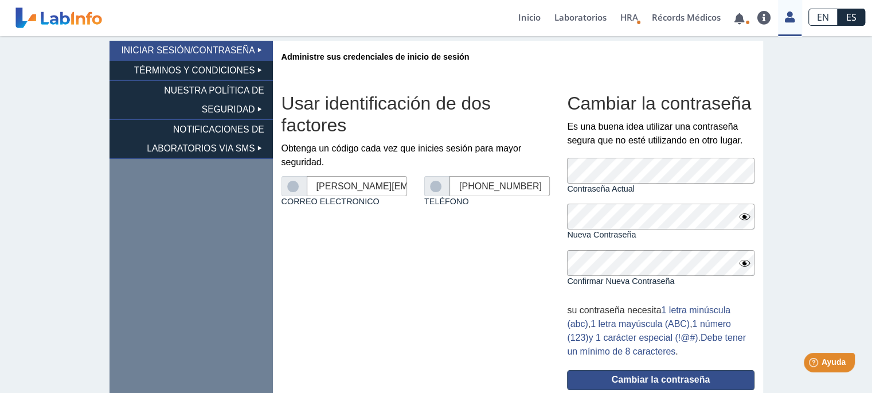
click at [654, 376] on button "Cambiar la contraseña" at bounding box center [660, 380] width 187 height 20
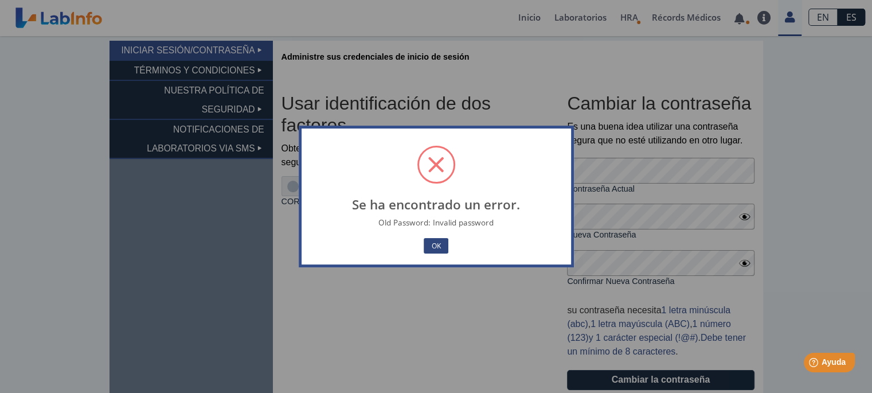
click at [441, 244] on button "OK" at bounding box center [436, 245] width 24 height 15
